Goal: Transaction & Acquisition: Purchase product/service

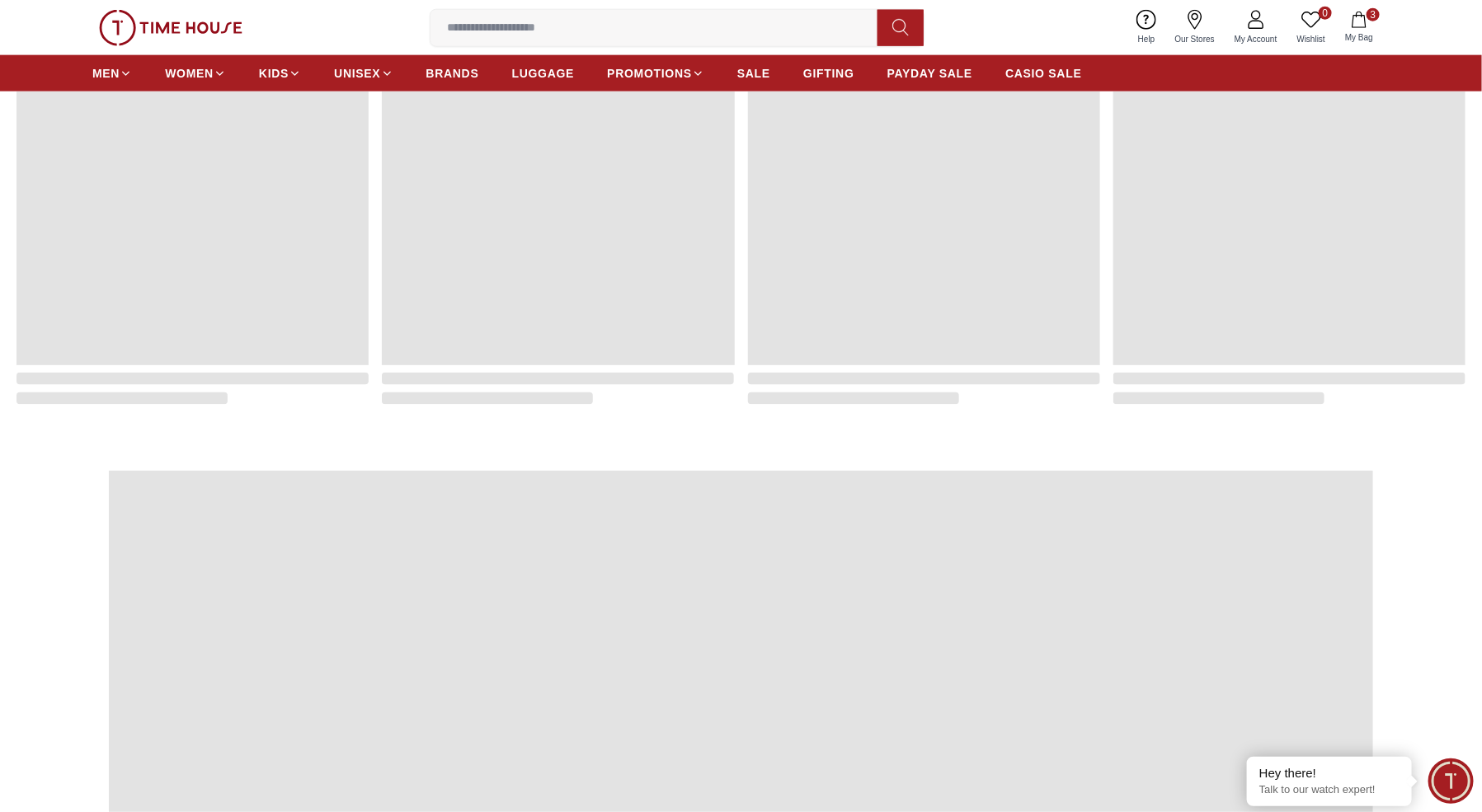
scroll to position [1256, 0]
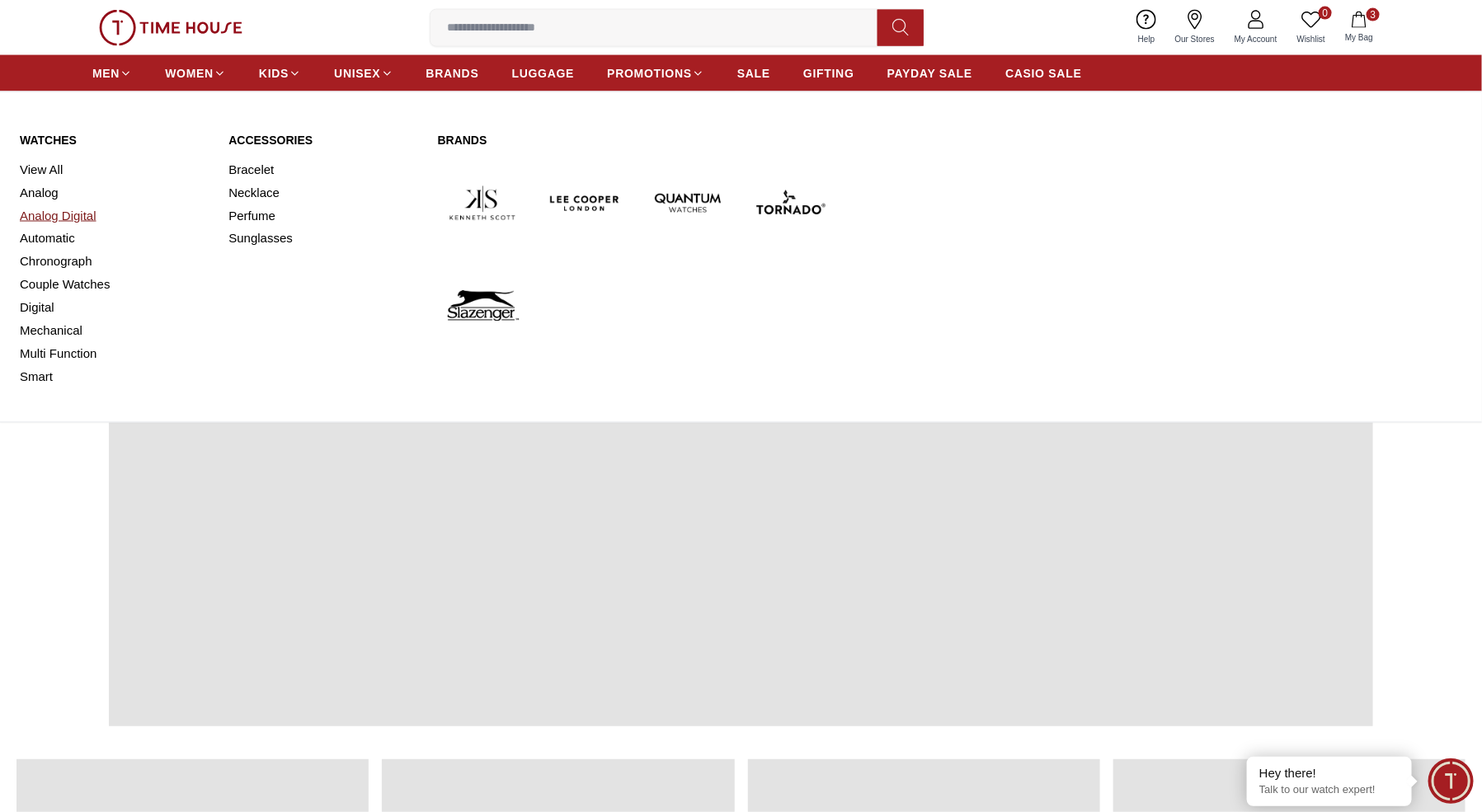
click at [74, 221] on link "Analog Digital" at bounding box center [114, 215] width 189 height 23
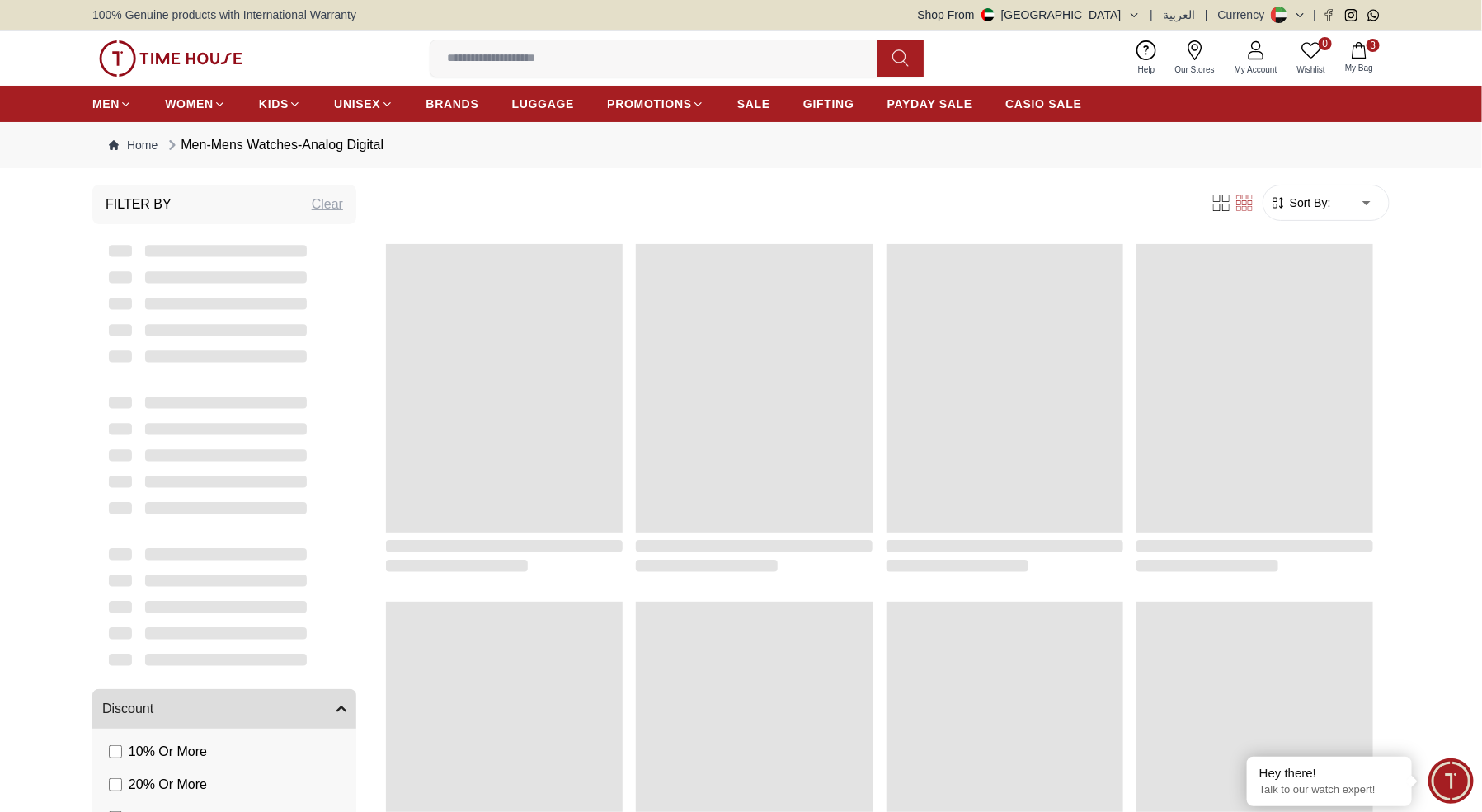
click at [572, 327] on span at bounding box center [505, 388] width 237 height 288
click at [540, 403] on span at bounding box center [505, 388] width 237 height 288
click at [1358, 55] on icon "button" at bounding box center [1359, 50] width 17 height 17
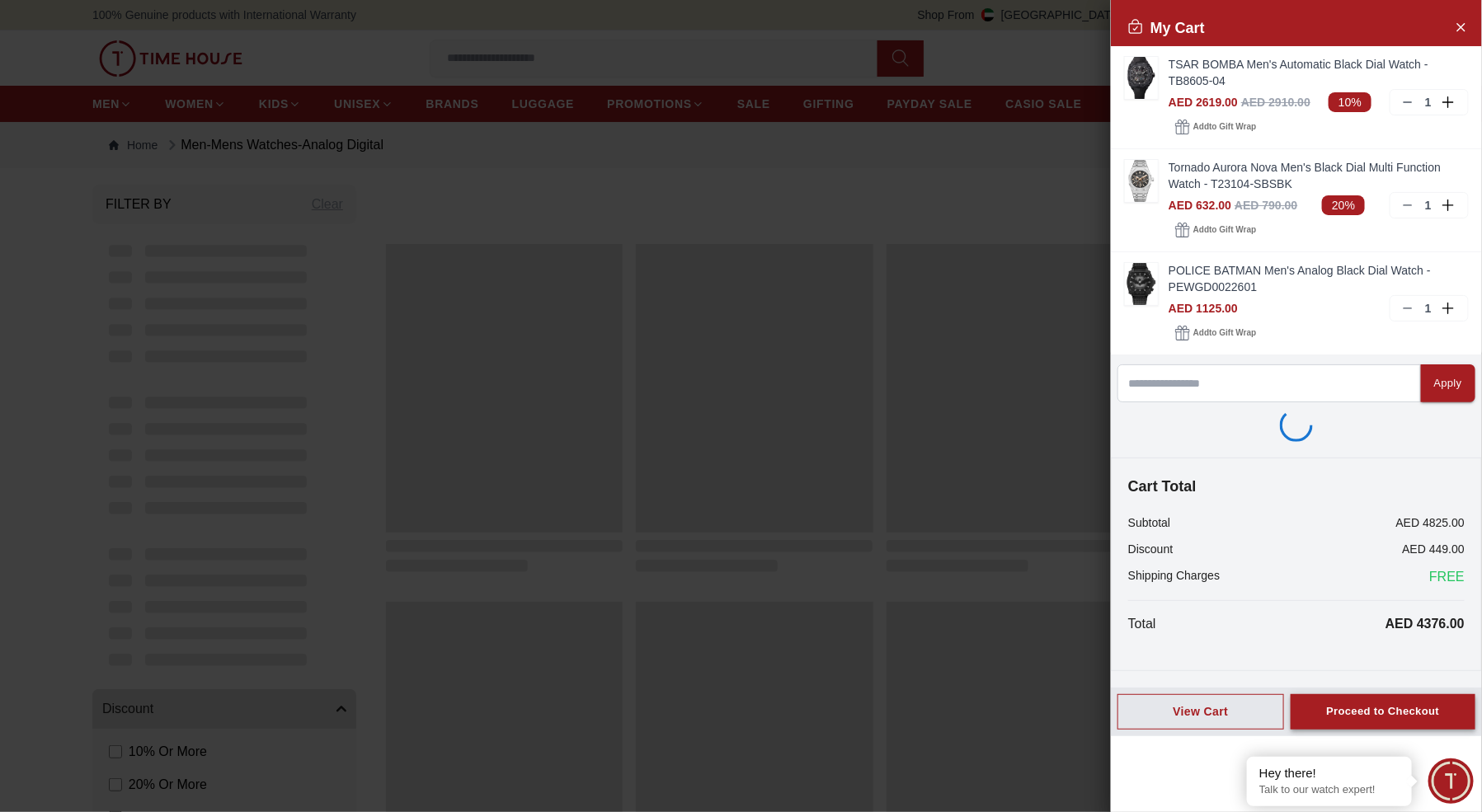
click at [1365, 705] on div "Proceed to Checkout" at bounding box center [1383, 711] width 113 height 19
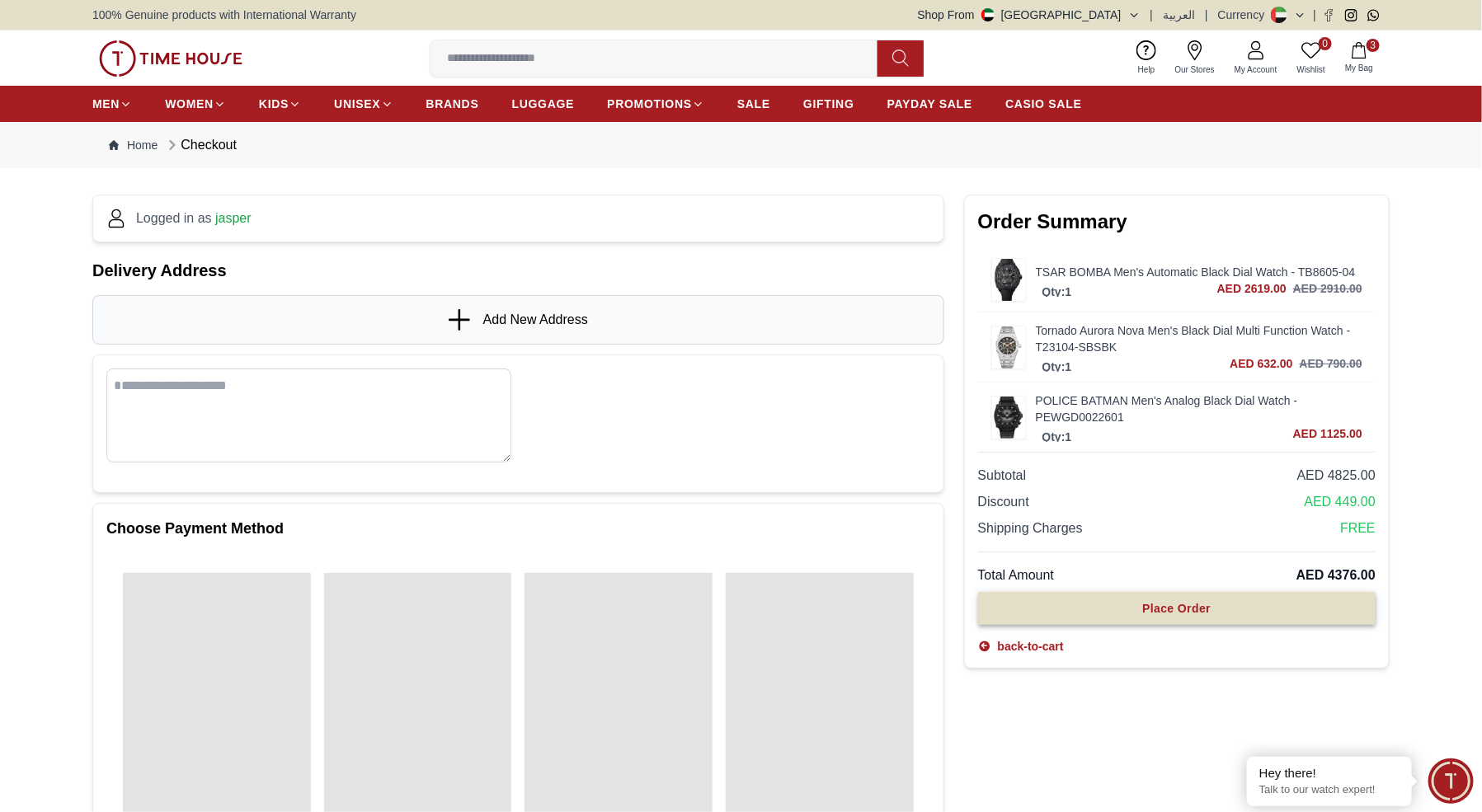
click at [1088, 609] on button "Place Order" at bounding box center [1177, 608] width 397 height 33
